Goal: Information Seeking & Learning: Learn about a topic

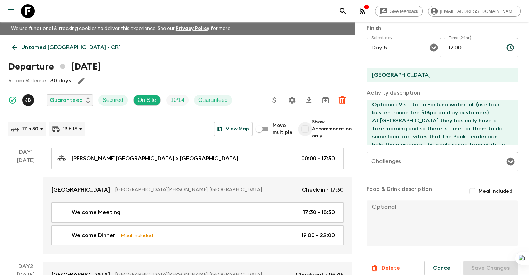
click at [298, 132] on input "Show Accommodation only" at bounding box center [305, 129] width 14 height 14
checkbox input "true"
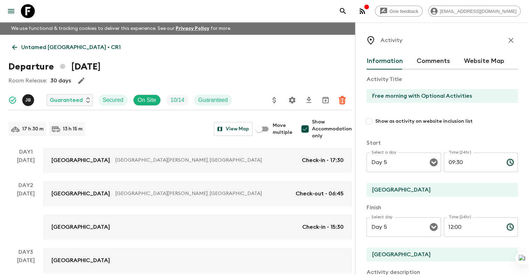
click at [417, 61] on button "Comments" at bounding box center [433, 61] width 33 height 17
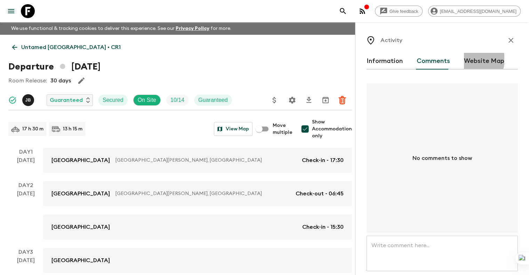
click at [464, 59] on button "Website Map" at bounding box center [484, 61] width 40 height 17
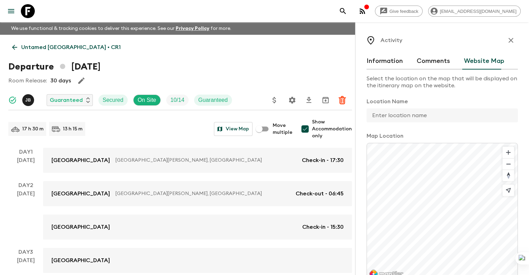
click at [366, 64] on button "Information" at bounding box center [384, 61] width 36 height 17
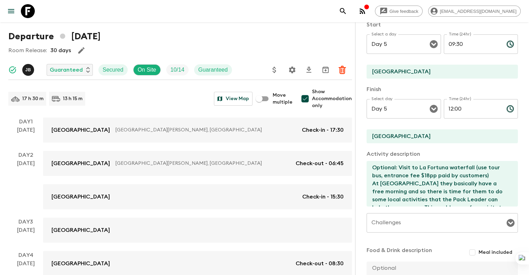
click at [366, 193] on textarea "Optional: Visit to La Fortuna waterfall (use tour bus, entrance fee $18pp paid …" at bounding box center [439, 184] width 146 height 46
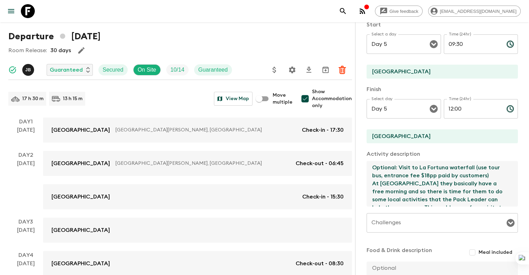
click at [366, 193] on textarea "Optional: Visit to La Fortuna waterfall (use tour bus, entrance fee $18pp paid …" at bounding box center [439, 184] width 146 height 46
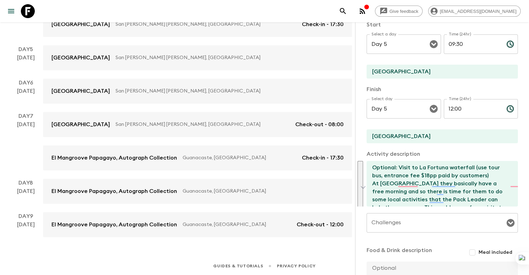
scroll to position [303, 0]
